Goal: Transaction & Acquisition: Purchase product/service

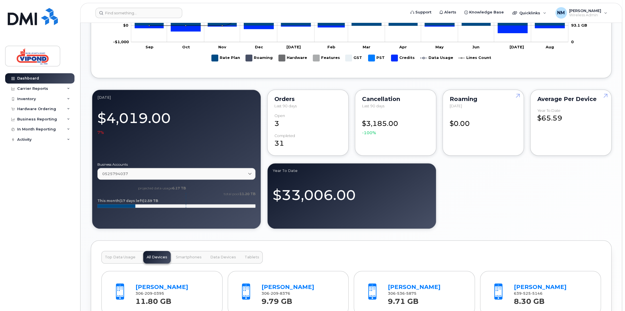
scroll to position [344, 0]
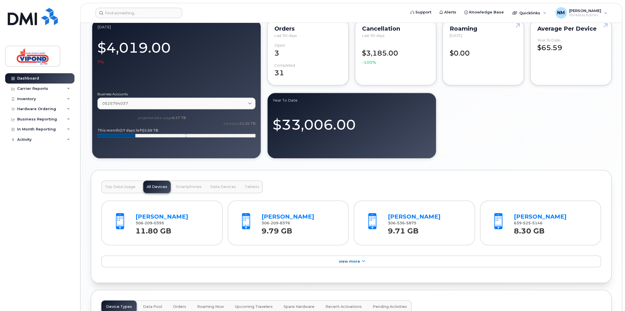
click at [119, 187] on span "Top Data Usage" at bounding box center [120, 187] width 31 height 5
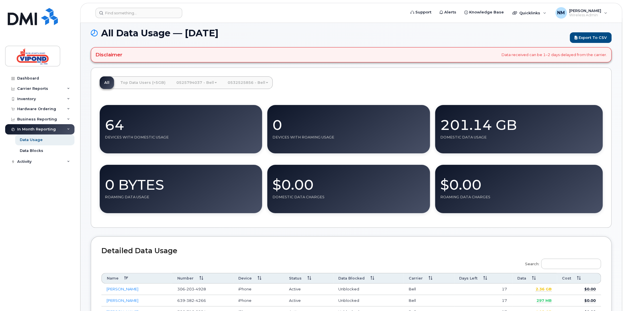
scroll to position [115, 0]
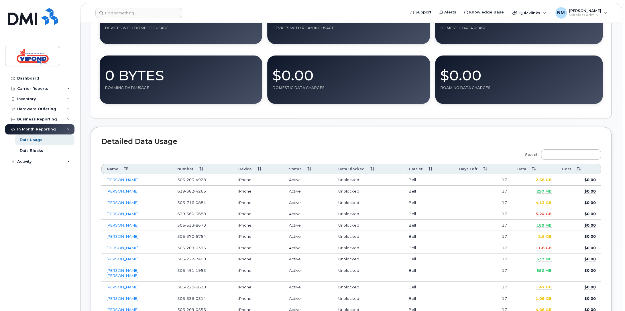
click at [531, 167] on th "Data" at bounding box center [534, 169] width 45 height 11
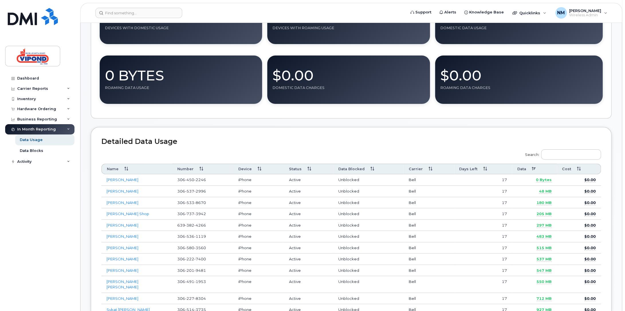
click at [531, 168] on th "Data" at bounding box center [534, 169] width 45 height 11
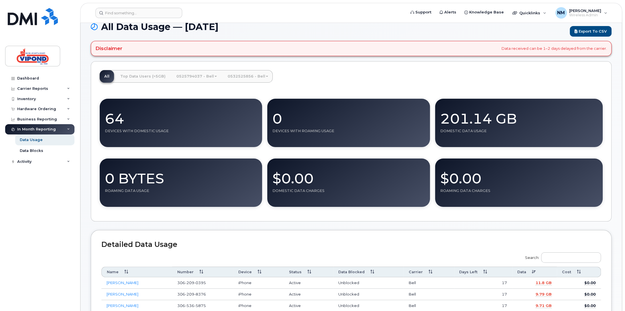
scroll to position [0, 0]
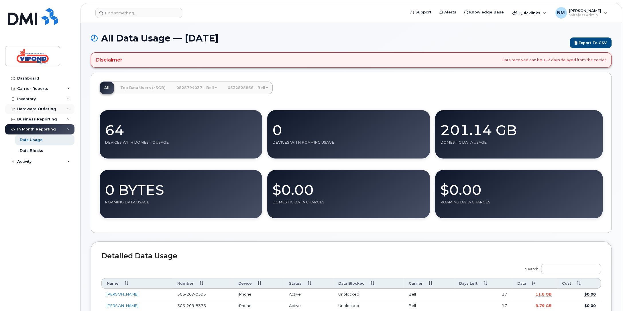
click at [28, 107] on div "Hardware Ordering" at bounding box center [36, 109] width 39 height 5
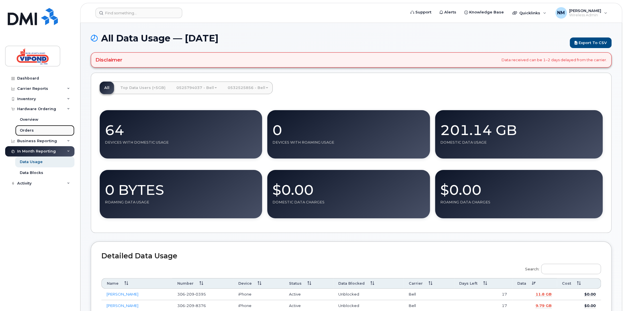
click at [25, 129] on div "Orders" at bounding box center [27, 130] width 14 height 5
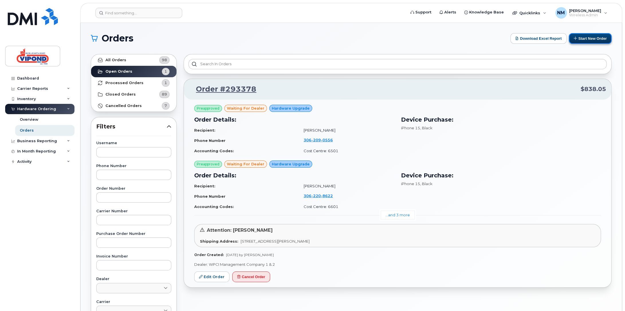
click at [585, 38] on button "Start New Order" at bounding box center [590, 38] width 43 height 11
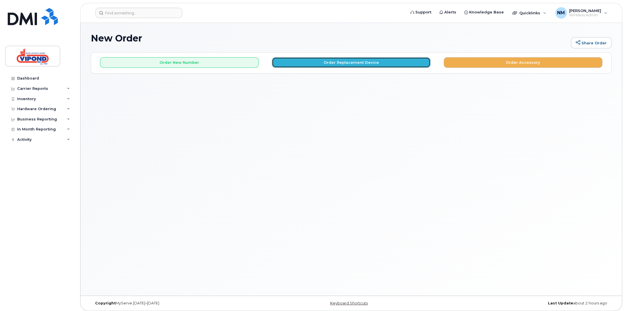
click at [356, 62] on button "Order Replacement Device" at bounding box center [351, 62] width 159 height 11
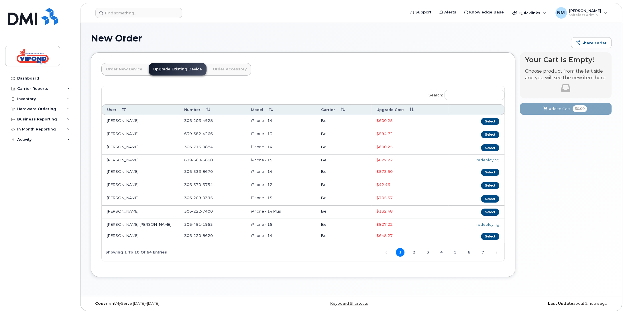
click at [393, 108] on th "Upgrade Cost" at bounding box center [409, 109] width 77 height 11
